Goal: Navigation & Orientation: Find specific page/section

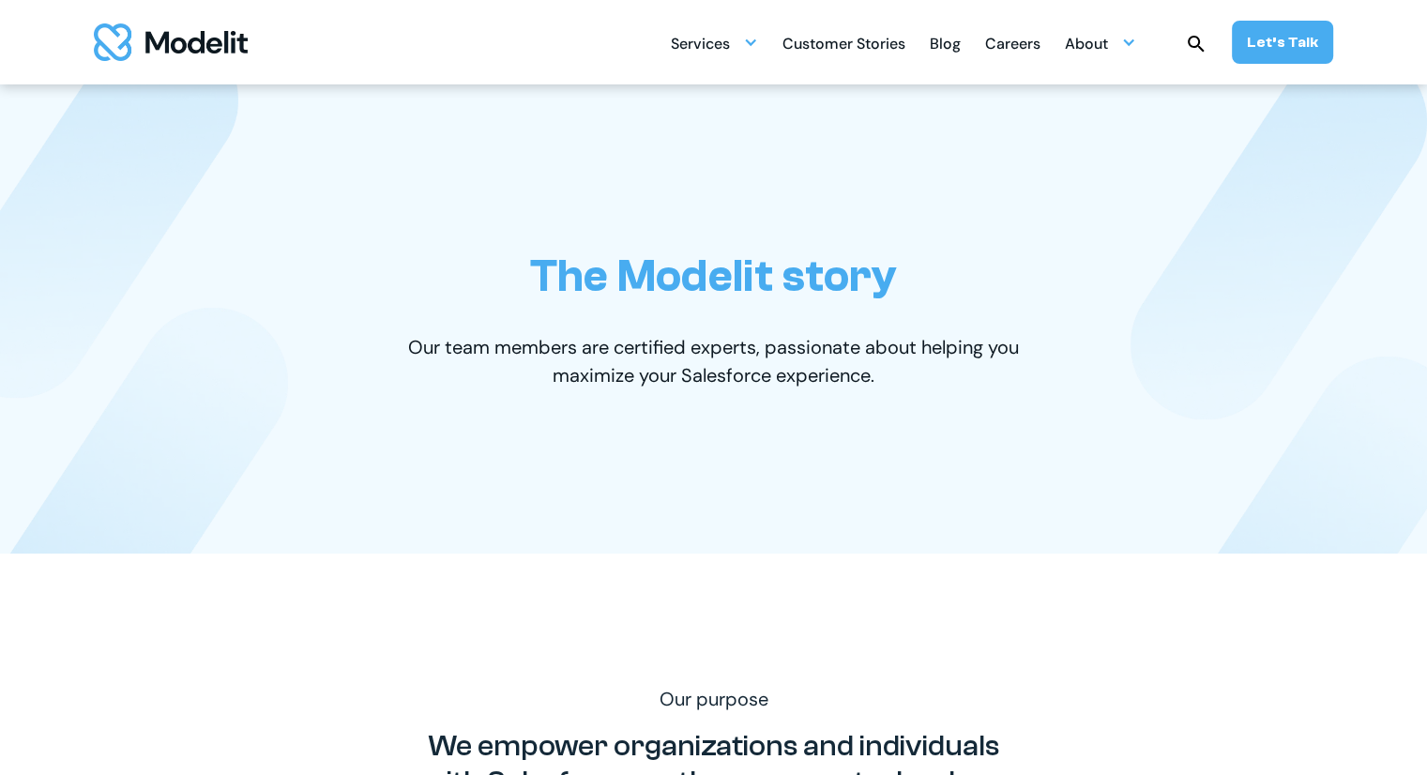
click at [516, 555] on div "Our purpose We empower organizations and individuals with Salesforce, so they c…" at bounding box center [713, 742] width 1163 height 376
click at [12, 35] on div "Services SERVICES Salesforce implementation & consulting Salesforce AppExchange…" at bounding box center [713, 42] width 1427 height 84
click at [266, 367] on div "The Modelit story Our team members are certified experts, passionate about help…" at bounding box center [713, 318] width 1163 height 469
click at [390, 429] on div "The Modelit story Our team members are certified experts, passionate about help…" at bounding box center [713, 318] width 1163 height 469
click at [948, 42] on div "Blog" at bounding box center [945, 45] width 31 height 37
